Goal: Find specific page/section: Find specific page/section

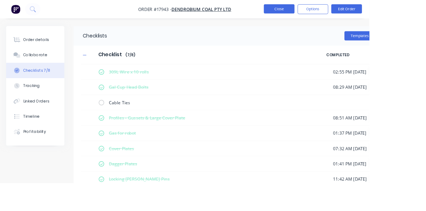
click at [339, 11] on button "Close" at bounding box center [321, 10] width 35 height 11
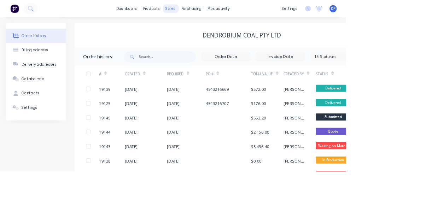
click at [210, 10] on div "sales" at bounding box center [209, 10] width 19 height 11
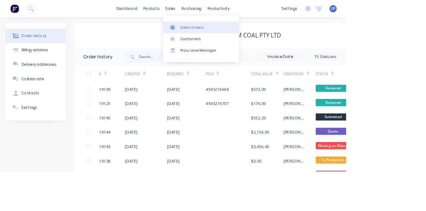
click at [247, 35] on div "Sales Orders" at bounding box center [236, 34] width 29 height 6
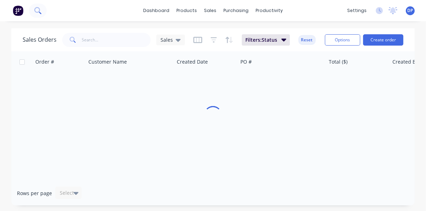
click at [35, 11] on icon at bounding box center [37, 10] width 6 height 6
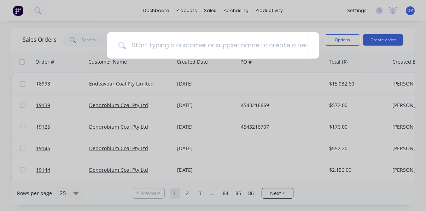
click at [39, 38] on div at bounding box center [213, 105] width 426 height 211
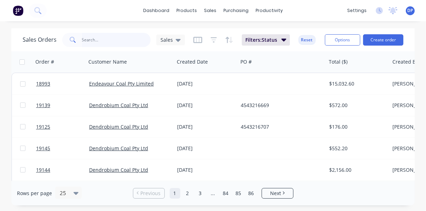
click at [85, 38] on input "text" at bounding box center [116, 40] width 69 height 14
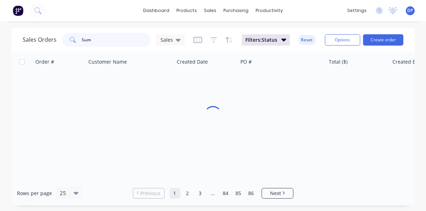
type input "Sump"
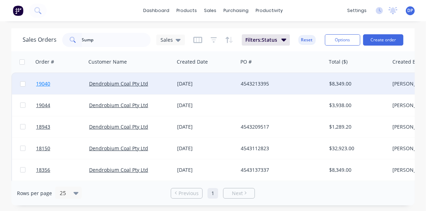
click at [41, 82] on span "19040" at bounding box center [43, 83] width 14 height 7
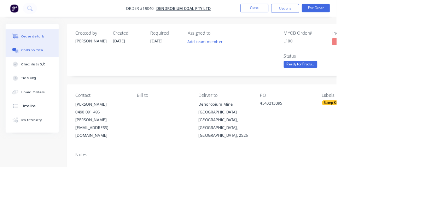
click at [39, 66] on div "Collaborate" at bounding box center [41, 63] width 28 height 6
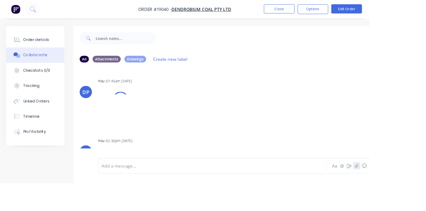
click at [411, 193] on icon "button" at bounding box center [411, 191] width 4 height 5
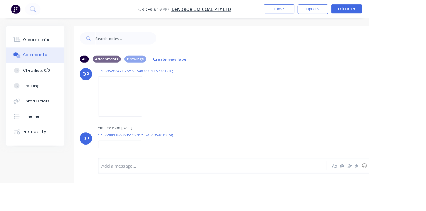
scroll to position [677, 0]
